Goal: Information Seeking & Learning: Learn about a topic

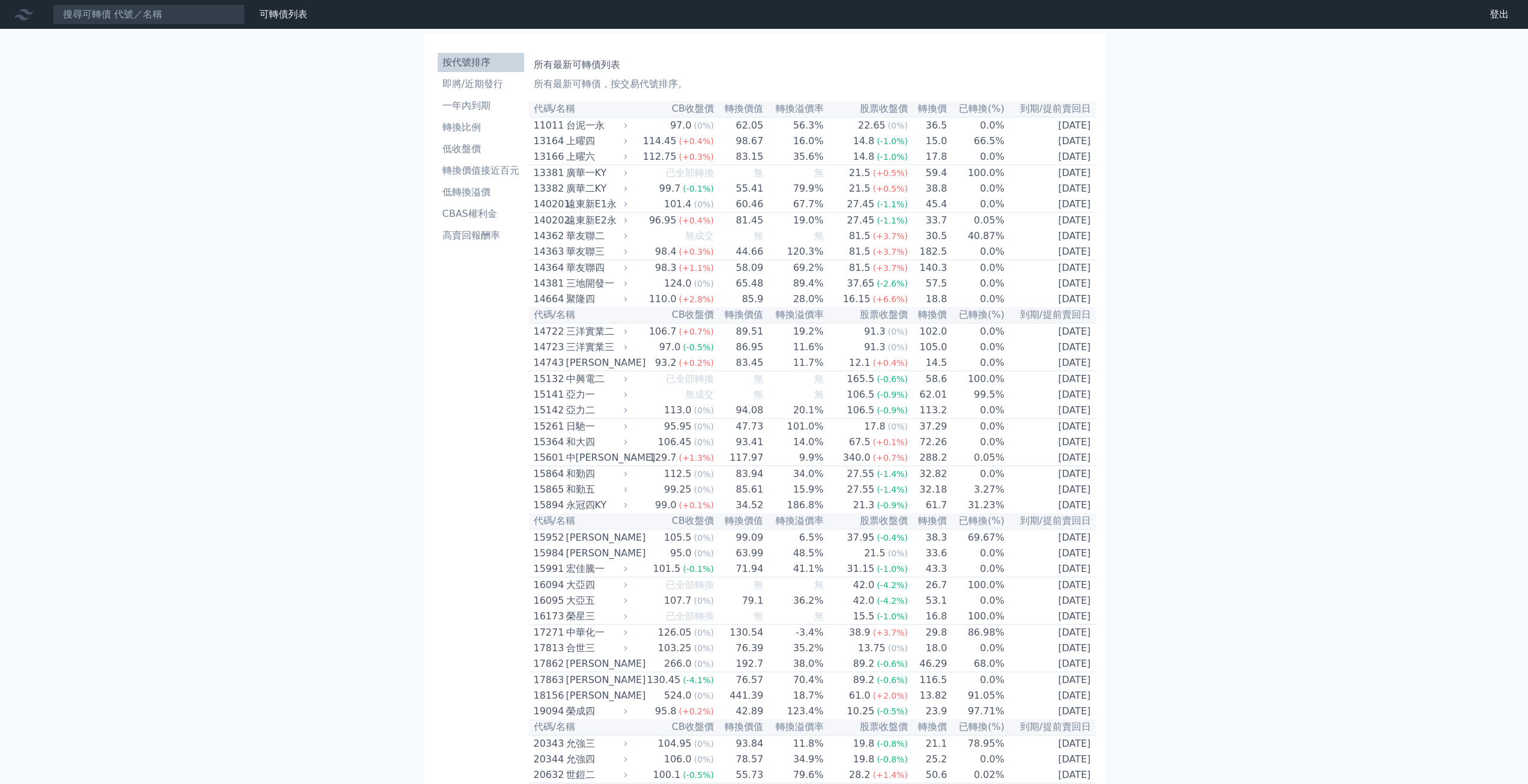
click at [1056, 109] on th "到期/提前賣回日" at bounding box center [1050, 109] width 90 height 16
click at [1043, 109] on th "到期/提前賣回日" at bounding box center [1050, 109] width 90 height 16
click at [482, 90] on li "即將/近期發行" at bounding box center [481, 84] width 86 height 14
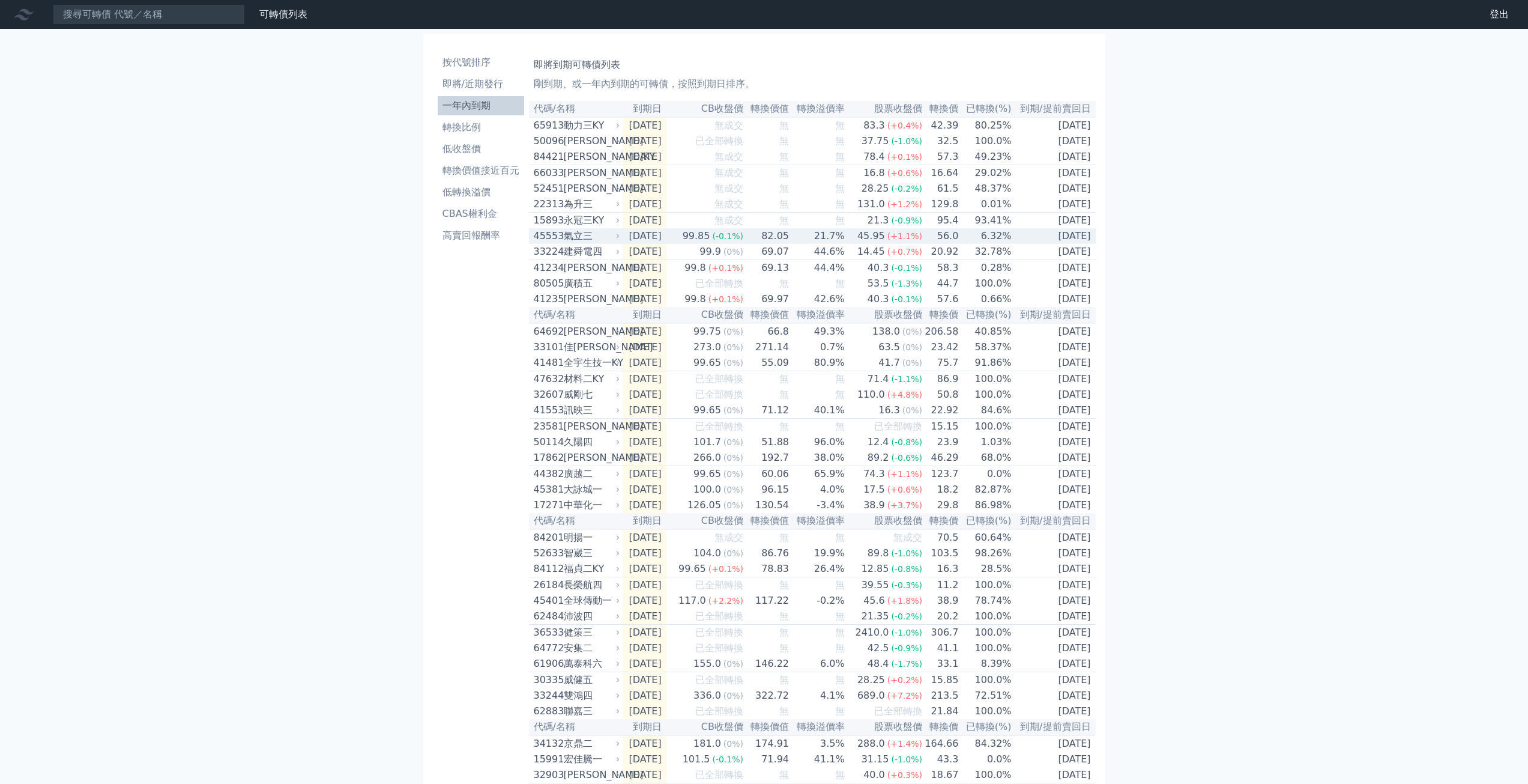
click at [1071, 244] on td "[DATE]" at bounding box center [1054, 236] width 83 height 16
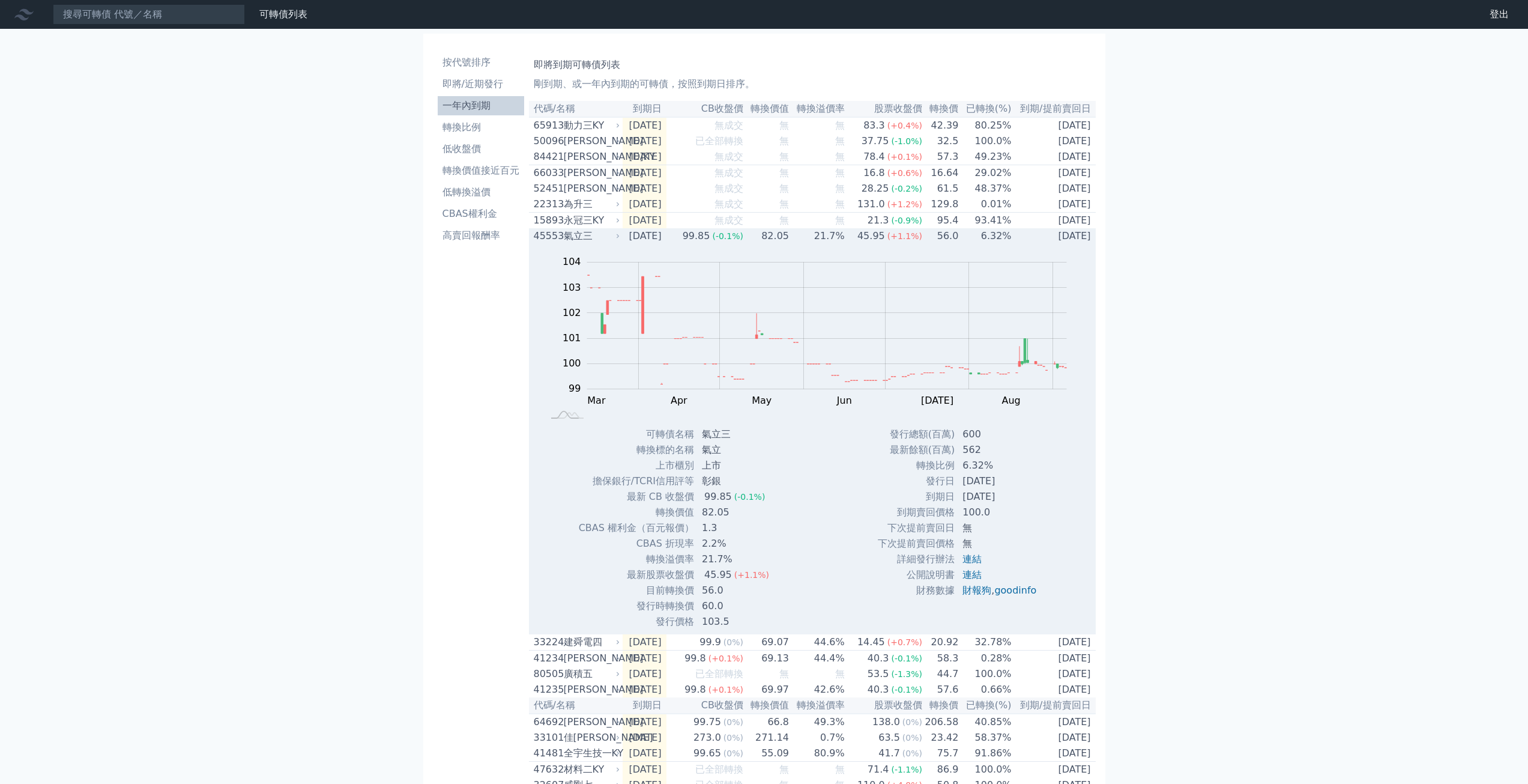
click at [1071, 244] on td "[DATE]" at bounding box center [1054, 236] width 83 height 16
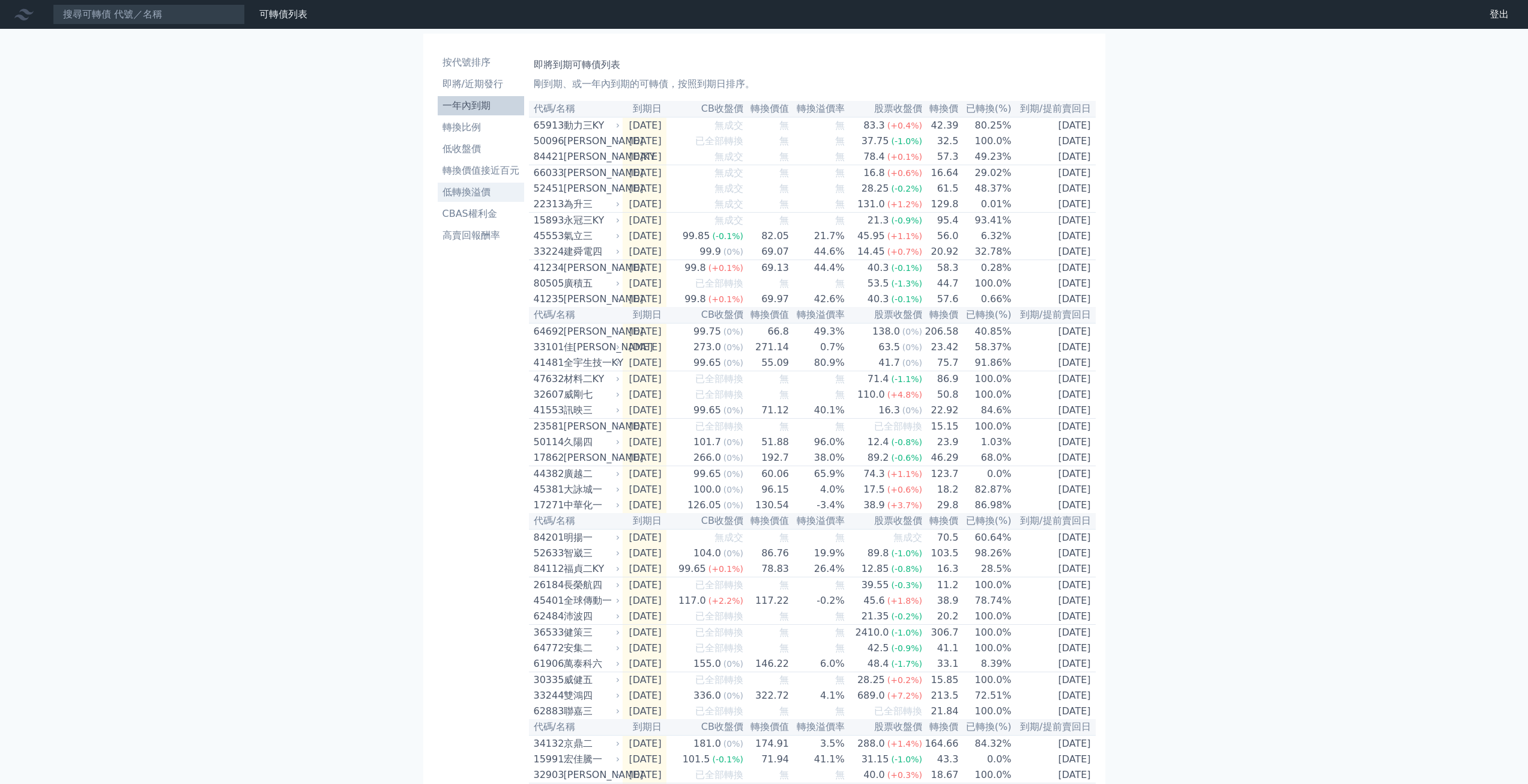
click at [480, 189] on li "低轉換溢價" at bounding box center [481, 192] width 86 height 14
click at [482, 237] on li "高賣回報酬率" at bounding box center [481, 235] width 86 height 14
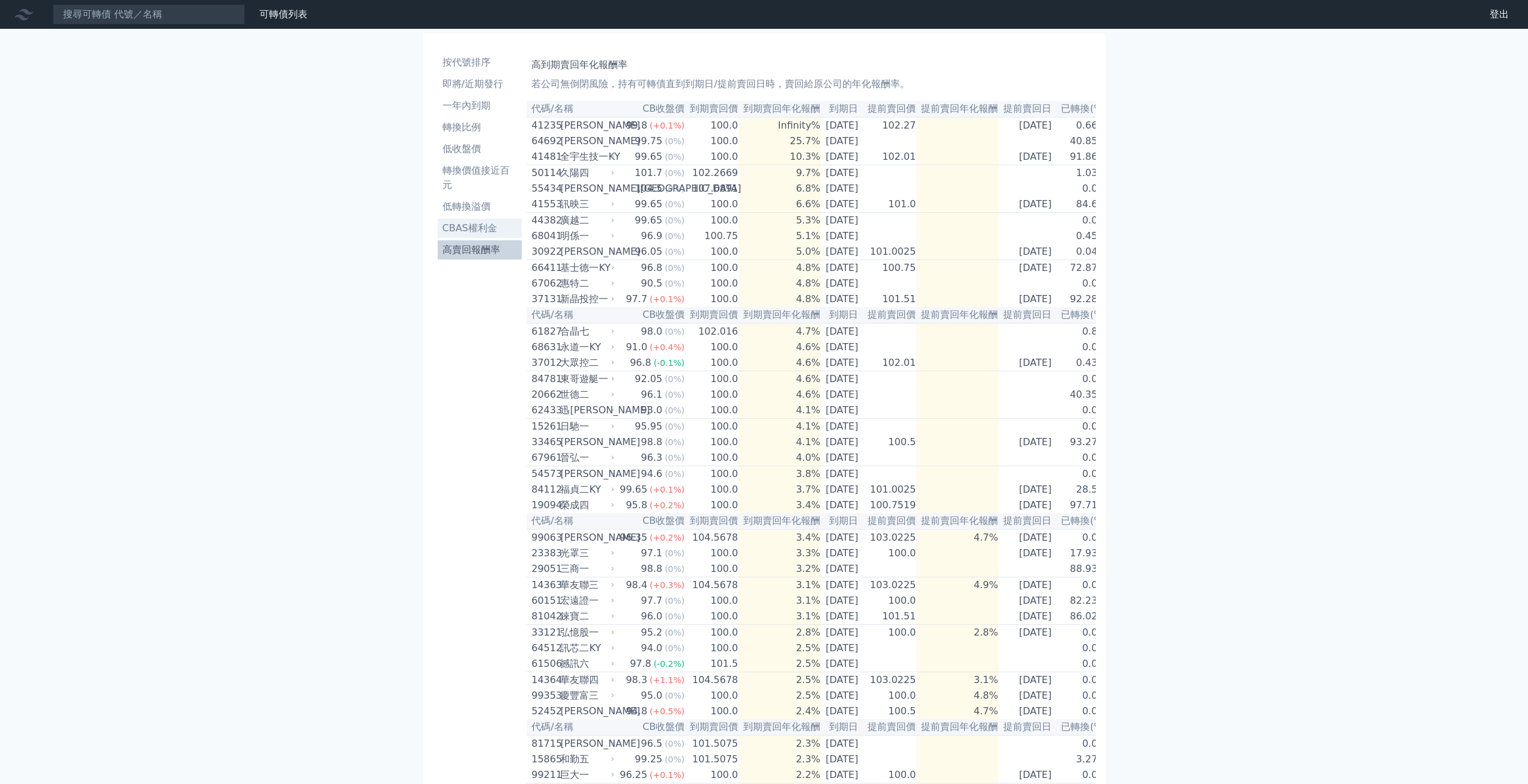
click at [484, 219] on link "CBAS權利金" at bounding box center [480, 228] width 85 height 19
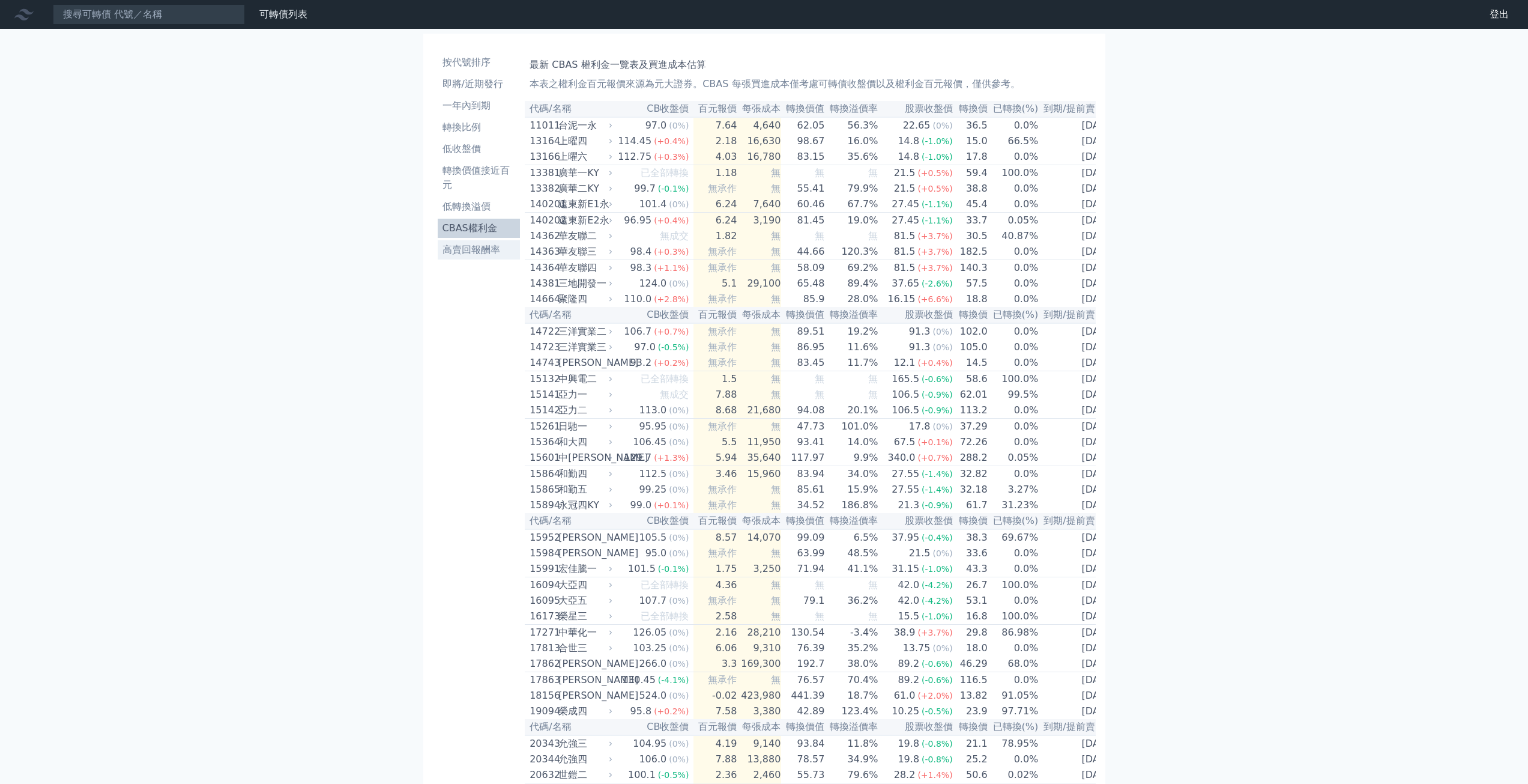
click at [482, 247] on li "高賣回報酬率" at bounding box center [479, 250] width 83 height 14
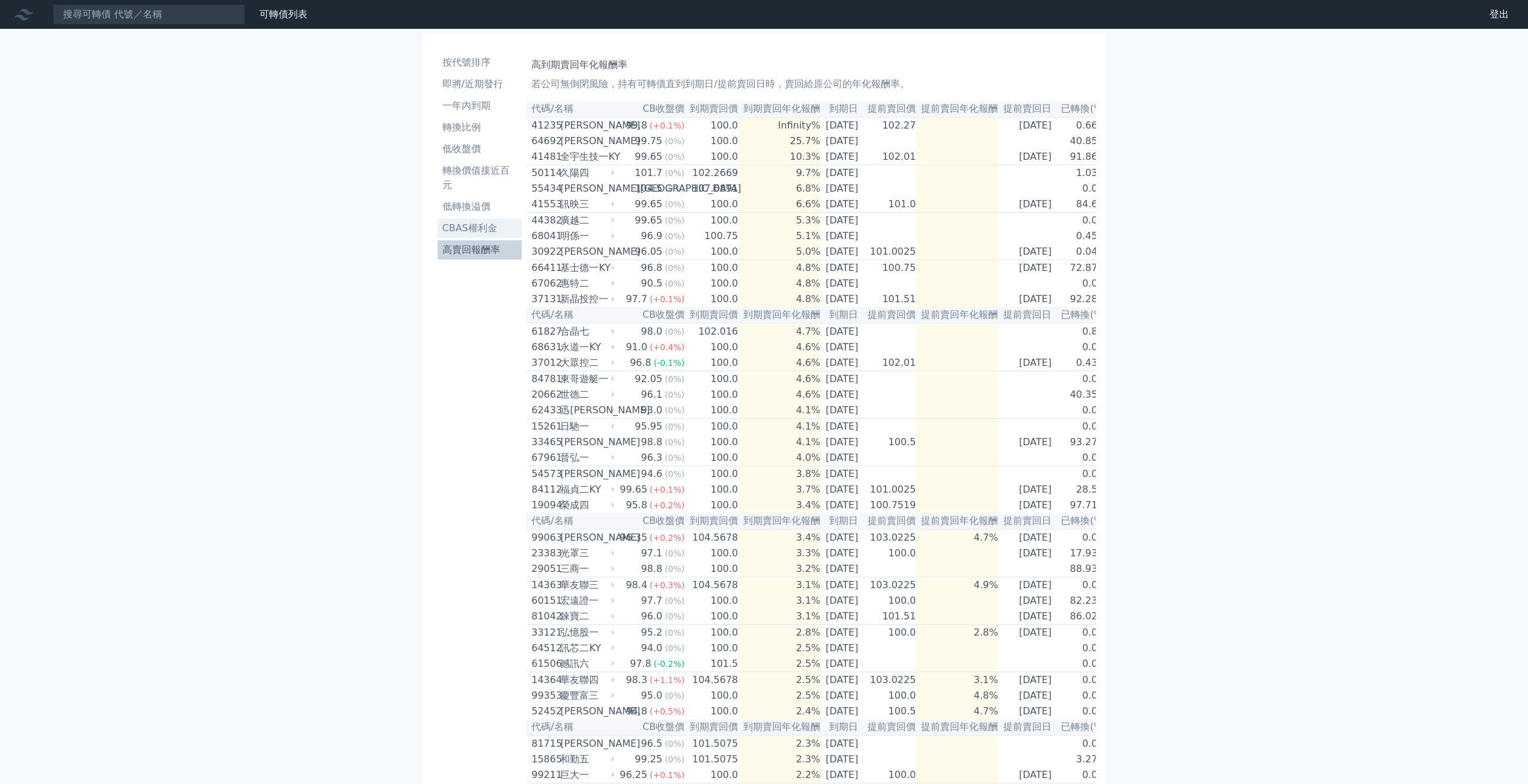
click at [483, 232] on li "CBAS權利金" at bounding box center [480, 228] width 85 height 14
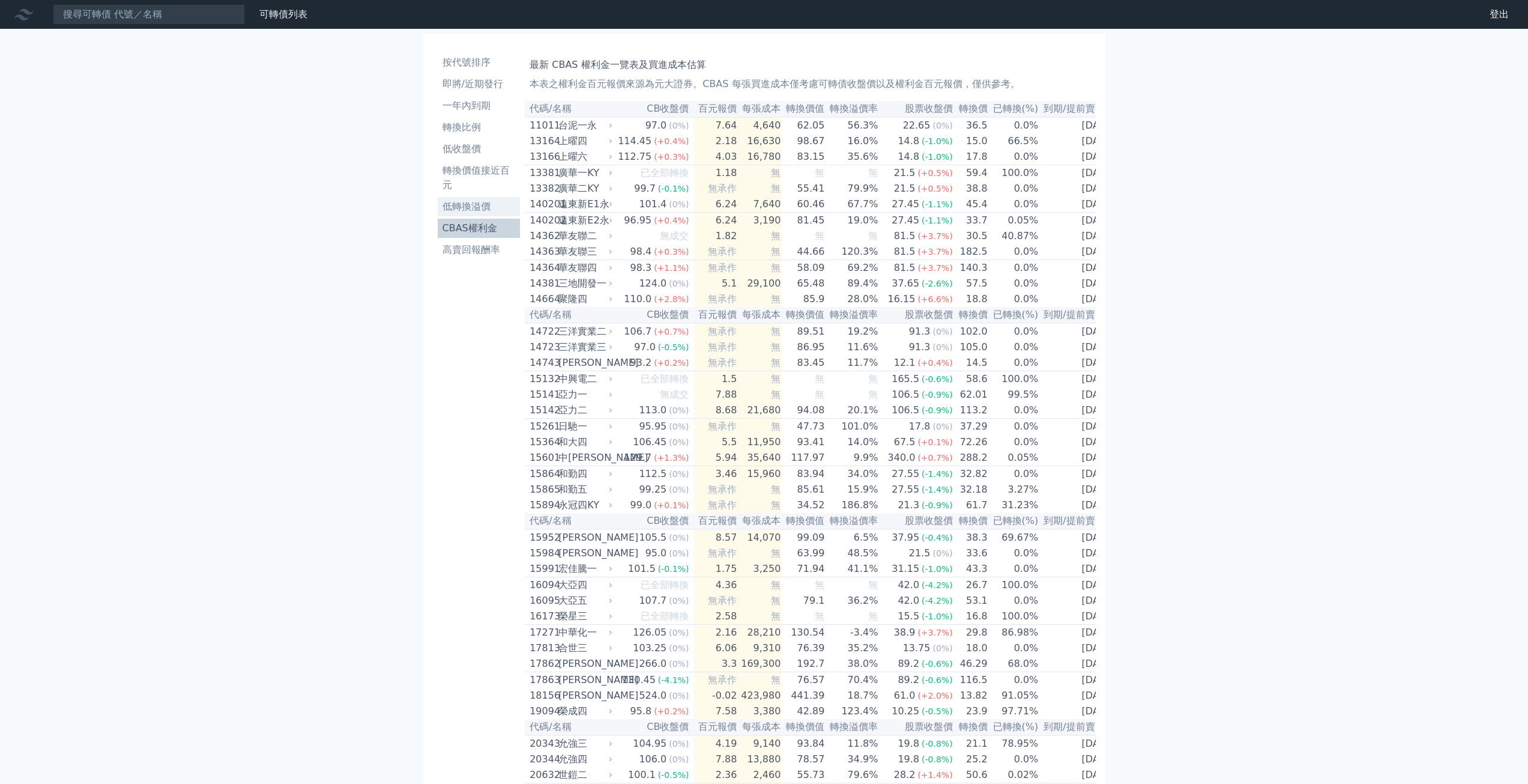
click at [471, 211] on li "低轉換溢價" at bounding box center [479, 206] width 83 height 14
